Goal: Information Seeking & Learning: Learn about a topic

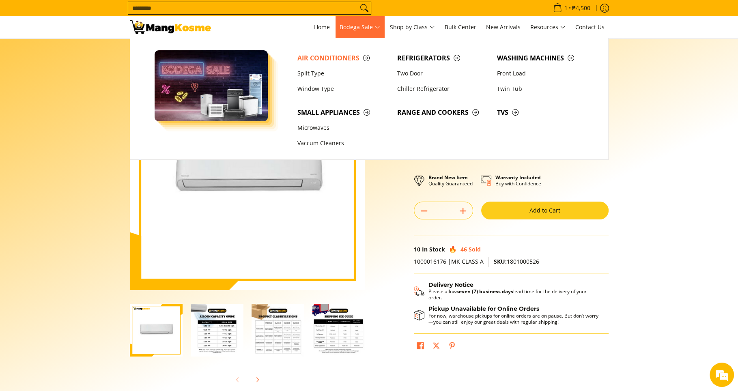
click at [337, 56] on span "Air Conditioners" at bounding box center [343, 58] width 92 height 10
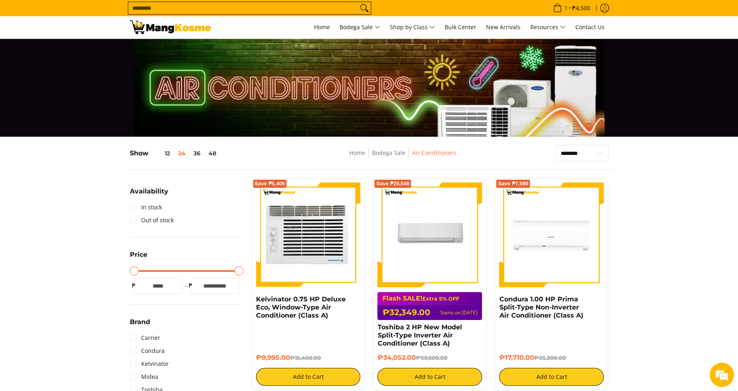
click at [330, 236] on img at bounding box center [308, 235] width 105 height 105
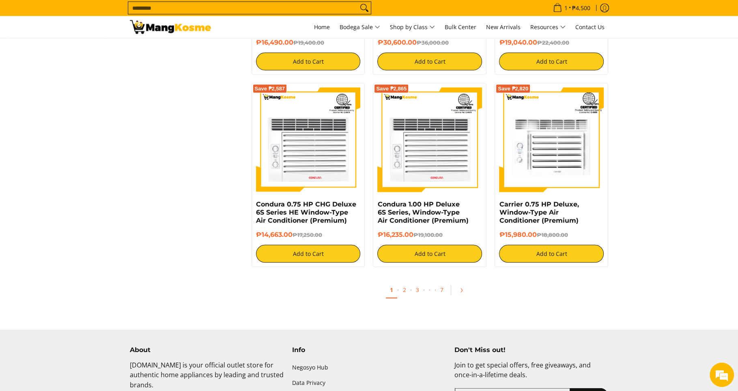
scroll to position [1572, 0]
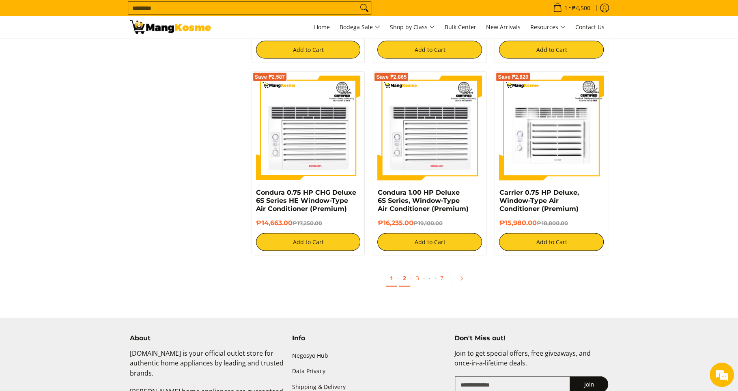
click at [402, 282] on link "2" at bounding box center [404, 278] width 11 height 17
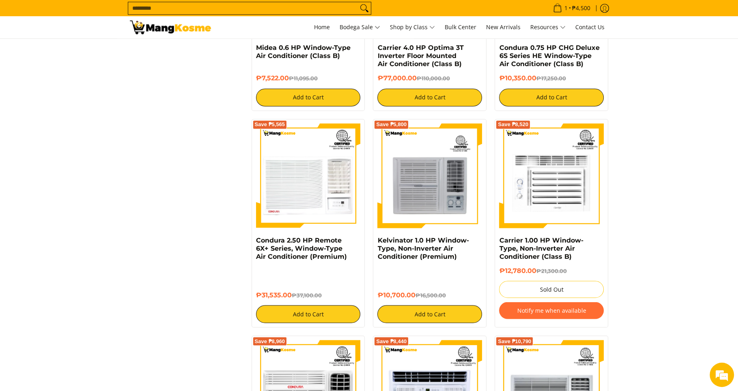
scroll to position [1152, 0]
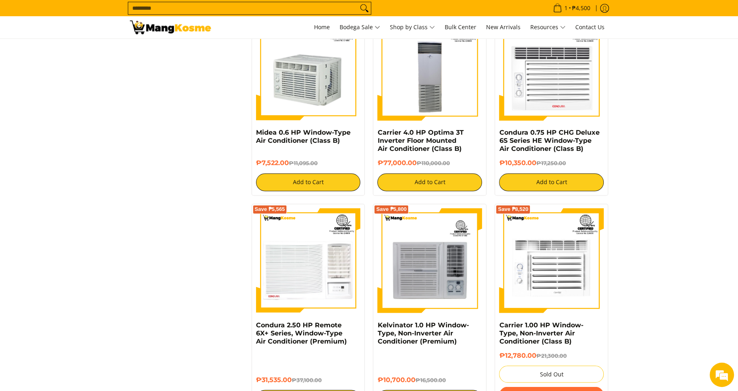
click at [271, 6] on input "Search..." at bounding box center [243, 8] width 230 height 12
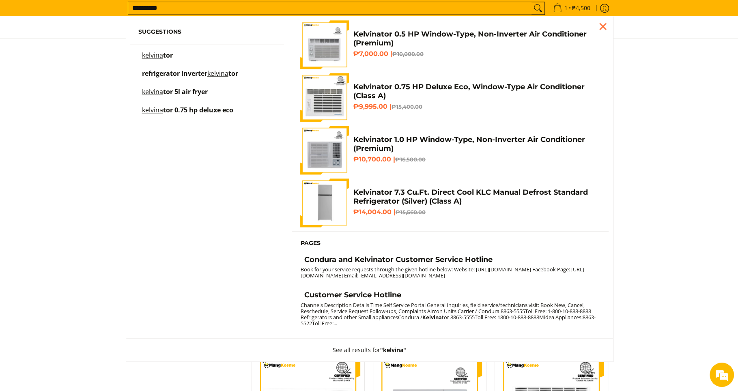
scroll to position [977, 0]
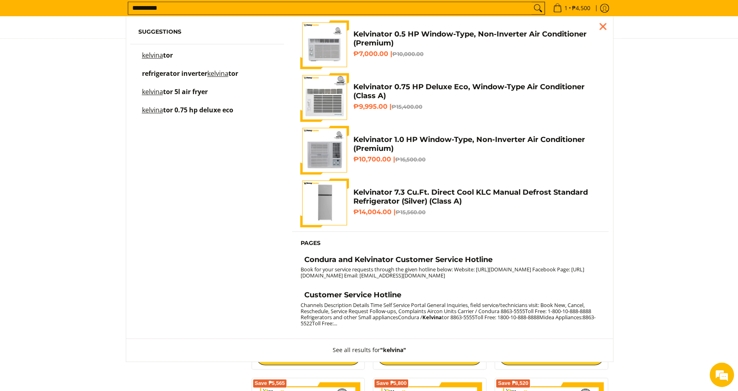
type input "**********"
click at [531, 2] on button "Search" at bounding box center [537, 8] width 13 height 12
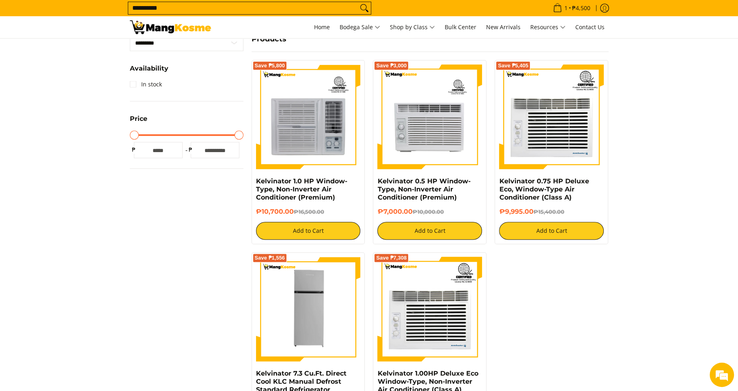
scroll to position [175, 0]
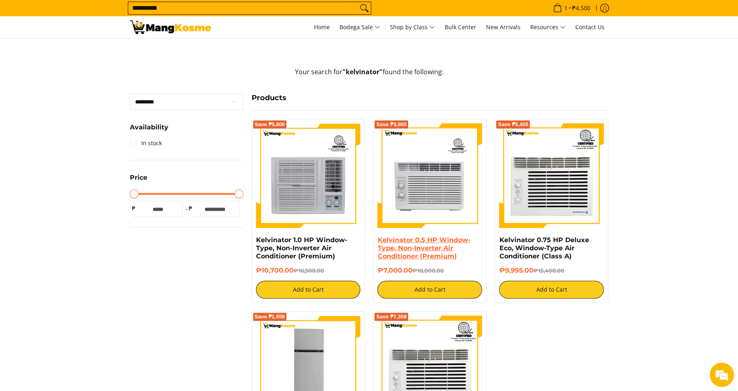
click at [433, 245] on link "Kelvinator 0.5 HP Window-Type, Non-Inverter Air Conditioner (Premium)" at bounding box center [423, 248] width 93 height 24
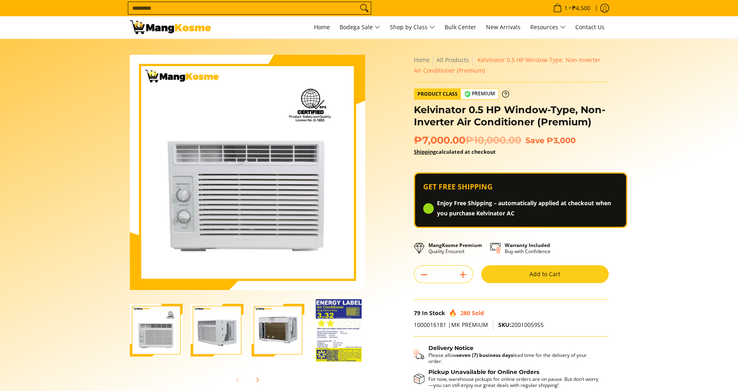
click at [545, 259] on div "Home All Products Kelvinator 0.5 HP Window-Type, Non-Inverter Air Conditioner (…" at bounding box center [511, 240] width 195 height 370
drag, startPoint x: 543, startPoint y: 324, endPoint x: 511, endPoint y: 323, distance: 31.6
click at [511, 323] on p "1000016181 |MK PREMIUM SKU: 2001005955" at bounding box center [511, 328] width 195 height 17
copy span "2001005955"
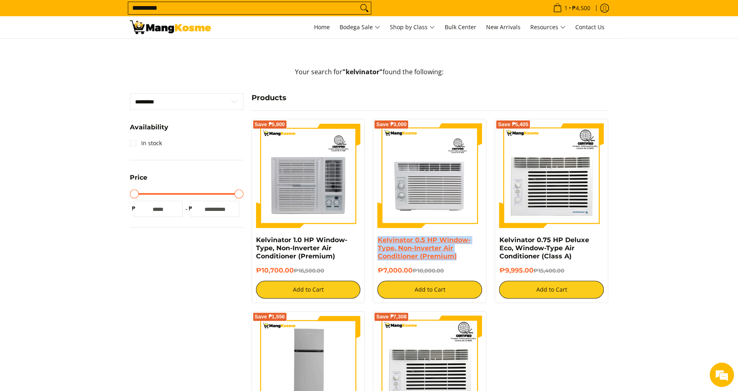
drag, startPoint x: 460, startPoint y: 260, endPoint x: 397, endPoint y: 242, distance: 65.3
click at [376, 240] on div "Save ₱3,000 Kelvinator 0.5 HP Window-Type, Non-Inverter Air Conditioner (Premiu…" at bounding box center [430, 211] width 114 height 184
copy link "Kelvinator 0.5 HP Window-Type, Non-Inverter Air Conditioner (Premium)"
